Goal: Information Seeking & Learning: Find specific fact

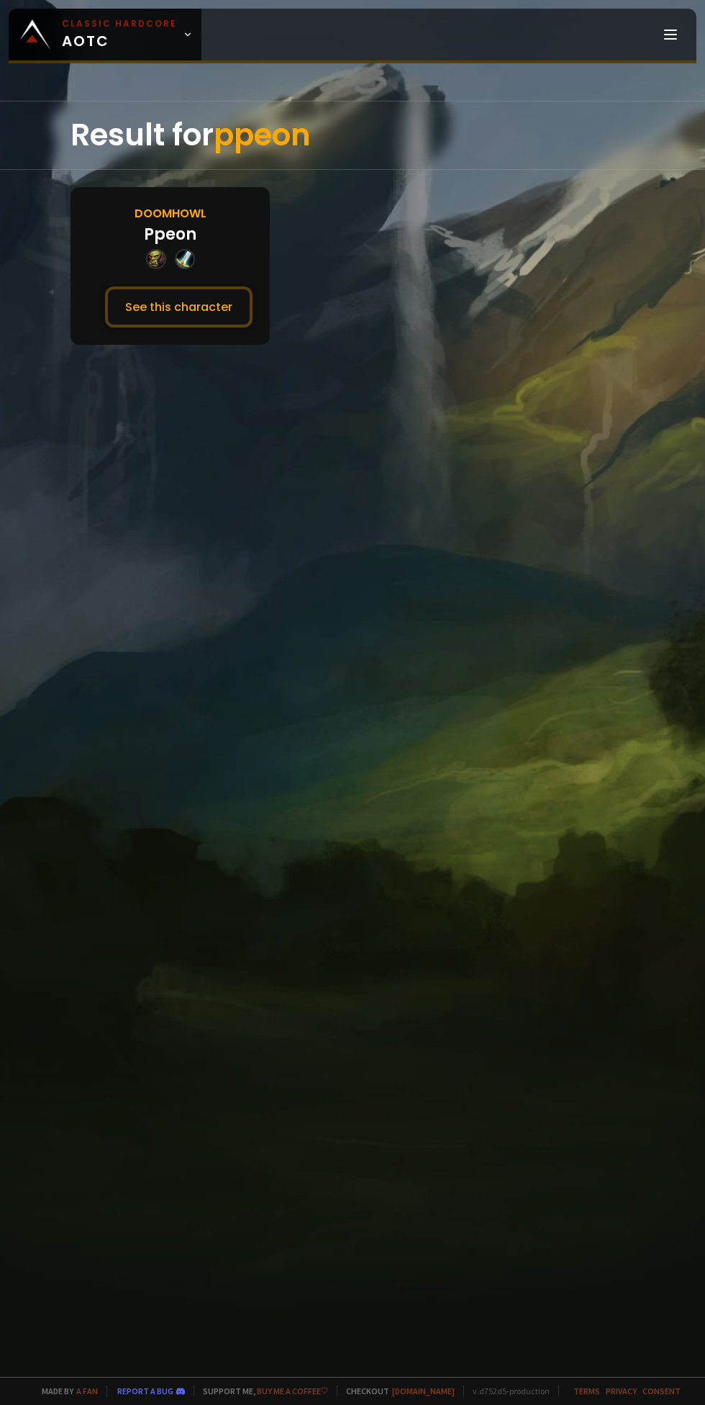
click at [181, 307] on button "See this character" at bounding box center [179, 306] width 148 height 41
